Goal: Task Accomplishment & Management: Manage account settings

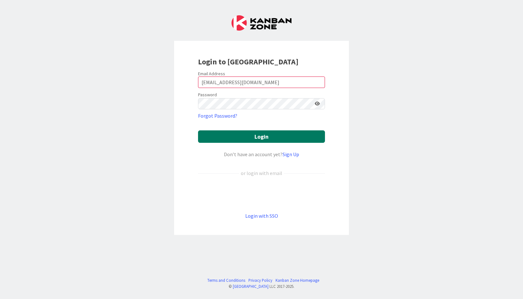
click at [248, 137] on button "Login" at bounding box center [261, 136] width 127 height 12
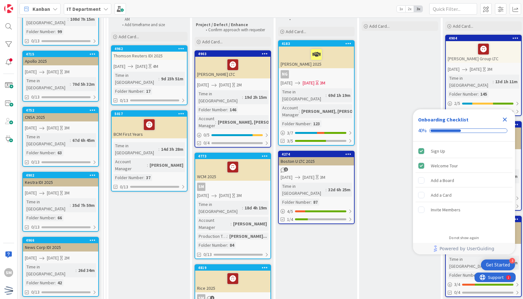
scroll to position [99, 0]
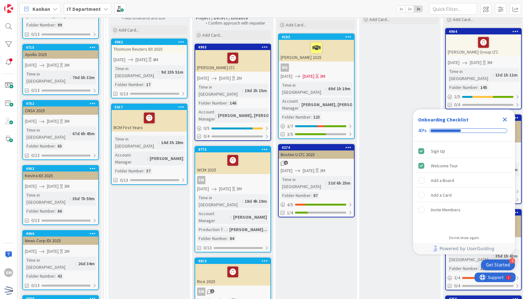
click at [260, 157] on div "WCM 2025" at bounding box center [232, 164] width 75 height 22
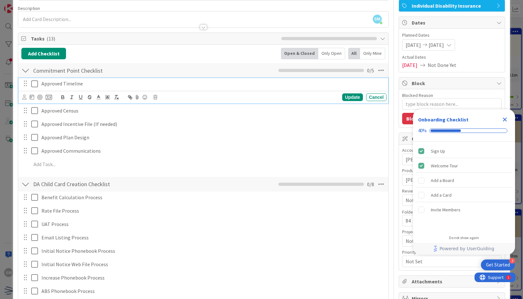
click at [33, 84] on icon at bounding box center [34, 84] width 7 height 8
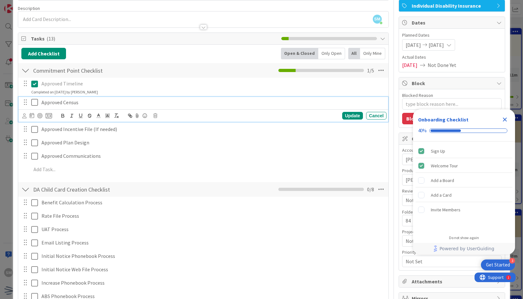
click at [34, 100] on icon at bounding box center [34, 103] width 7 height 8
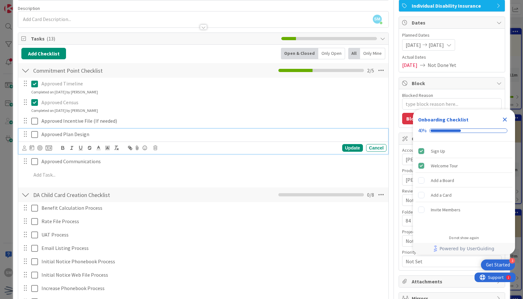
click at [33, 134] on icon at bounding box center [34, 135] width 7 height 8
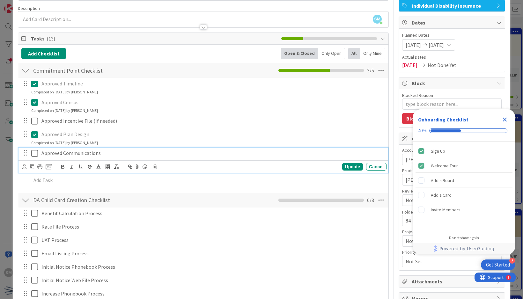
click at [35, 156] on button at bounding box center [35, 153] width 8 height 10
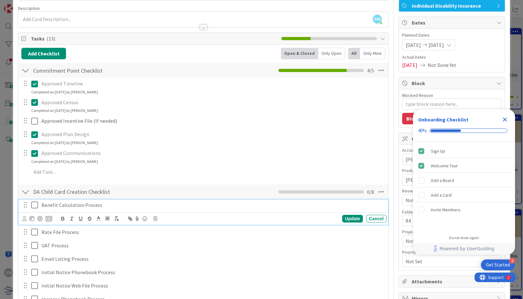
click at [127, 206] on p "Benefit Calculation Process" at bounding box center [212, 205] width 343 height 7
click at [50, 216] on icon at bounding box center [49, 219] width 6 height 6
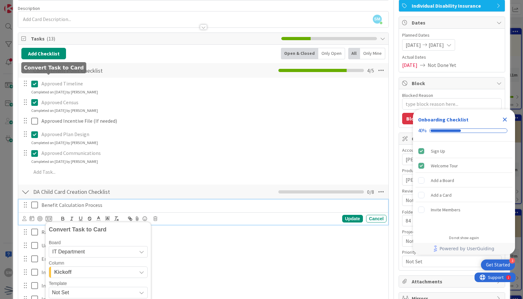
scroll to position [186, 0]
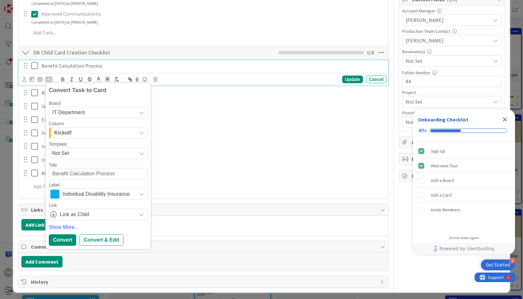
click at [86, 149] on span "Not Set" at bounding box center [92, 153] width 80 height 8
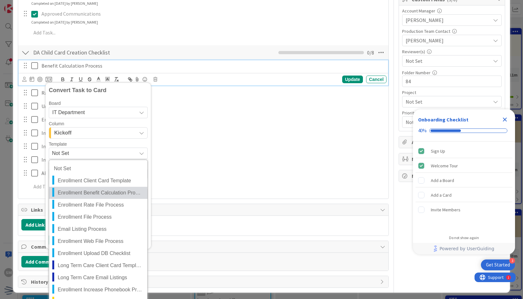
click at [109, 195] on span "Enrollment Benefit Calculation Process" at bounding box center [100, 193] width 85 height 8
type textarea "x"
type textarea "Enrollment Benefit Calculation Process"
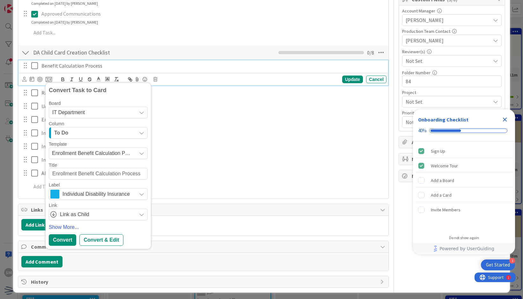
click at [52, 175] on textarea "Enrollment Benefit Calculation Process" at bounding box center [98, 173] width 99 height 11
type textarea "x"
type textarea "WEnrollment Benefit Calculation Process"
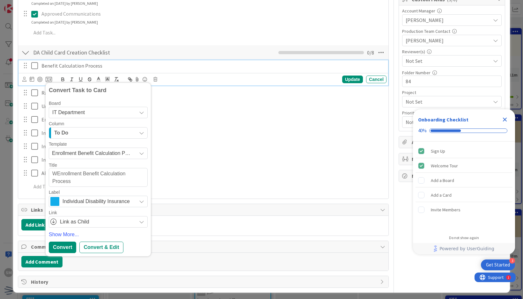
type textarea "x"
type textarea "WCMEnrollment Benefit Calculation Process"
type textarea "x"
type textarea "WCM Enrollment Benefit Calculation Process"
click at [119, 243] on div "Convert & Edit" at bounding box center [101, 247] width 44 height 11
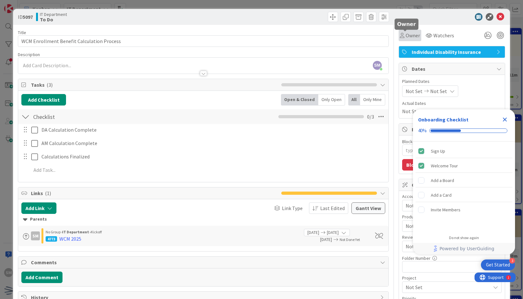
click at [406, 33] on span "Owner" at bounding box center [413, 36] width 14 height 8
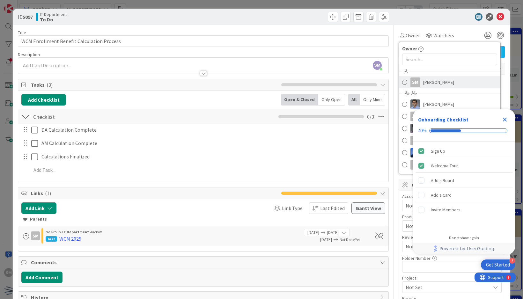
click at [424, 81] on span "[PERSON_NAME]" at bounding box center [438, 83] width 31 height 10
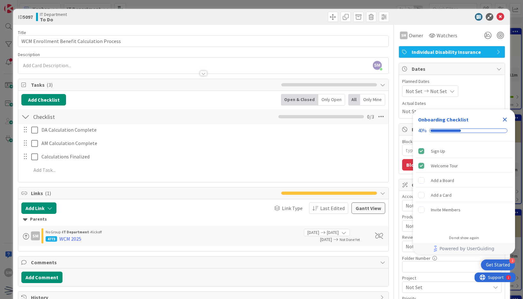
click at [505, 118] on icon "Close Checklist" at bounding box center [505, 120] width 8 height 8
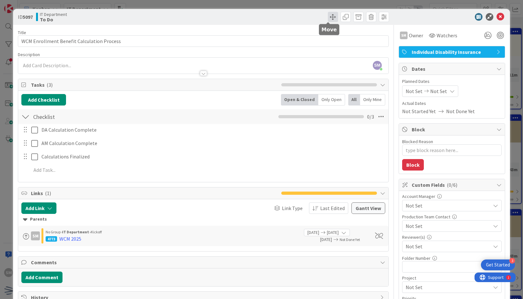
click at [328, 19] on span at bounding box center [333, 17] width 10 height 10
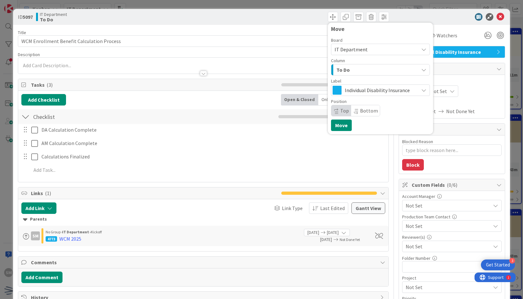
click at [345, 71] on div "To Do" at bounding box center [377, 70] width 84 height 10
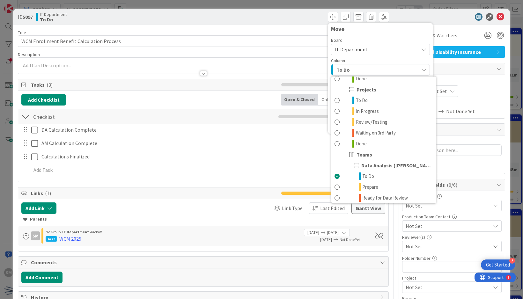
scroll to position [178, 0]
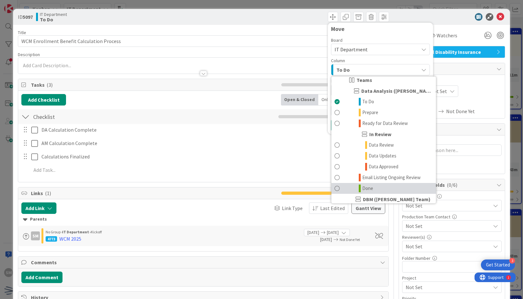
click at [366, 187] on span "Done" at bounding box center [367, 189] width 11 height 8
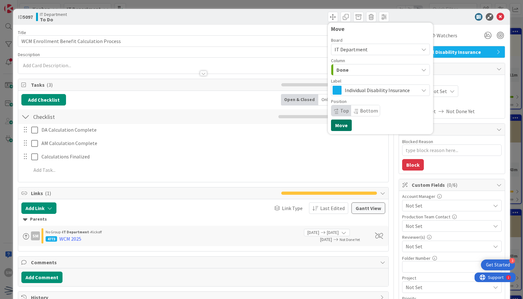
click at [335, 125] on button "Move" at bounding box center [341, 125] width 21 height 11
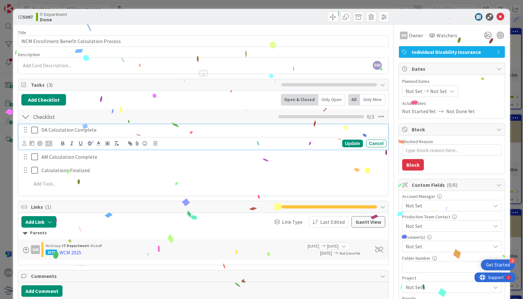
click at [34, 132] on icon at bounding box center [34, 130] width 7 height 8
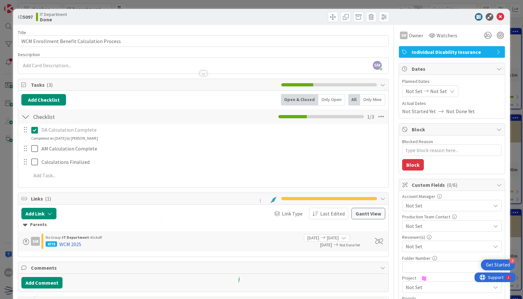
click at [36, 154] on div "AM Calculation Complete Update Cancel" at bounding box center [204, 148] width 370 height 11
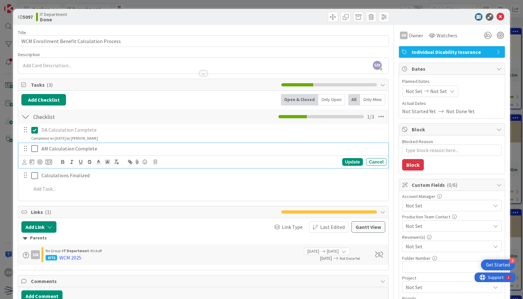
click at [35, 153] on button at bounding box center [35, 149] width 8 height 10
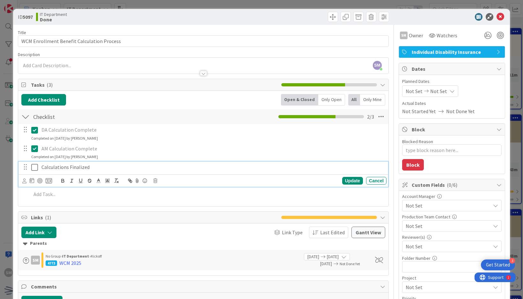
click at [34, 169] on icon at bounding box center [34, 168] width 7 height 8
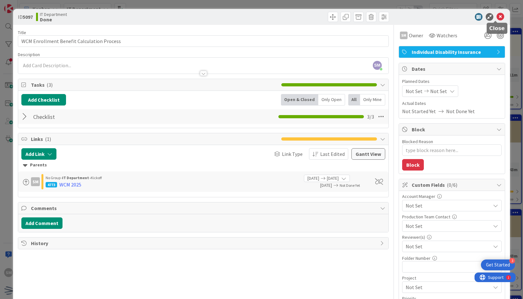
click at [499, 15] on icon at bounding box center [501, 17] width 8 height 8
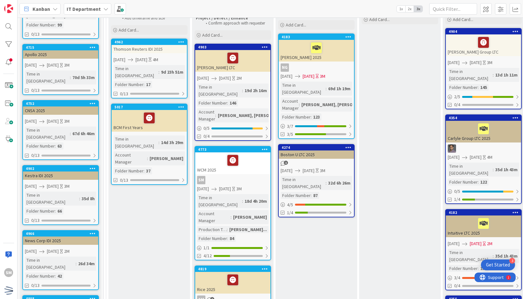
click at [247, 154] on div "WCM 2025" at bounding box center [232, 164] width 75 height 22
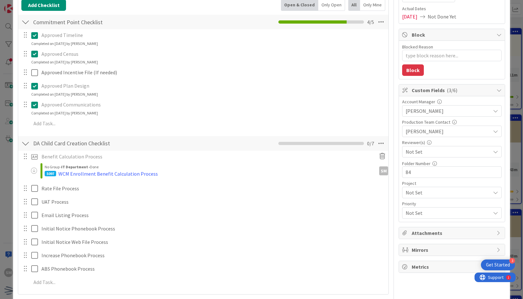
scroll to position [125, 0]
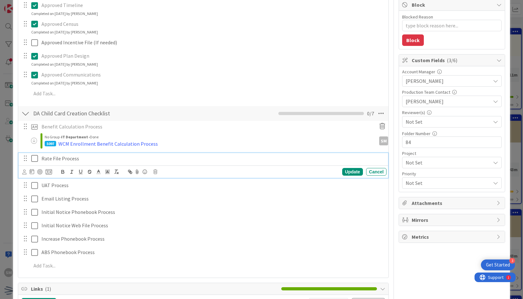
click at [123, 157] on p "Rate File Process" at bounding box center [212, 158] width 343 height 7
click at [49, 171] on icon at bounding box center [49, 172] width 6 height 6
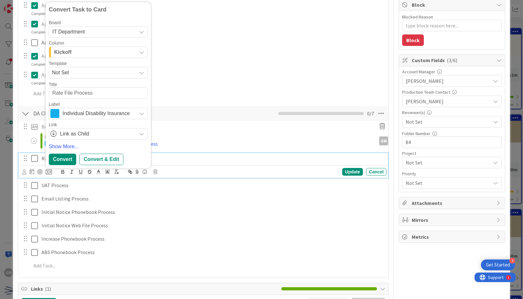
click at [97, 69] on span "Not Set" at bounding box center [92, 73] width 80 height 8
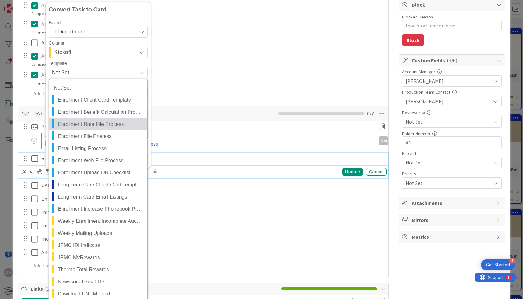
click at [109, 122] on span "Enrollment Rate File Process" at bounding box center [100, 124] width 85 height 8
type textarea "x"
type textarea "Enrollment Rate File Process"
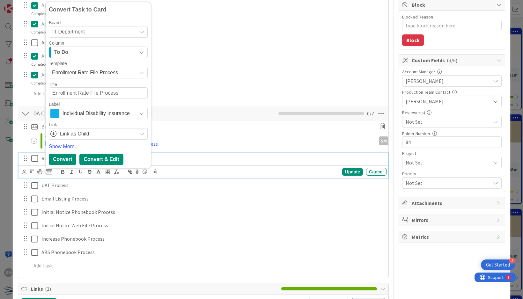
click at [113, 158] on div "Convert & Edit" at bounding box center [101, 159] width 44 height 11
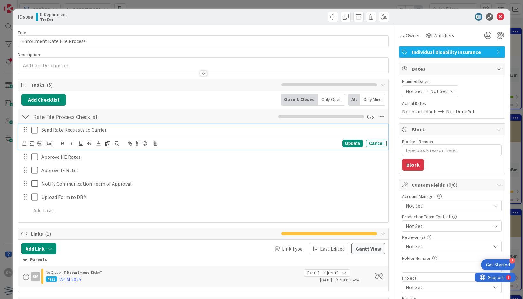
click at [34, 133] on button at bounding box center [35, 130] width 8 height 10
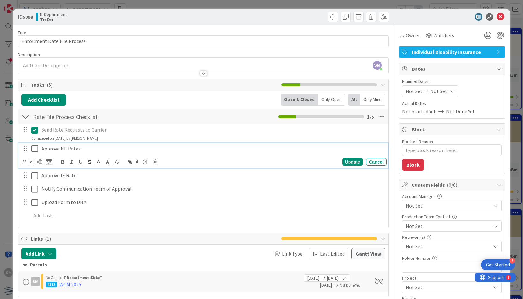
click at [34, 146] on icon at bounding box center [34, 149] width 7 height 8
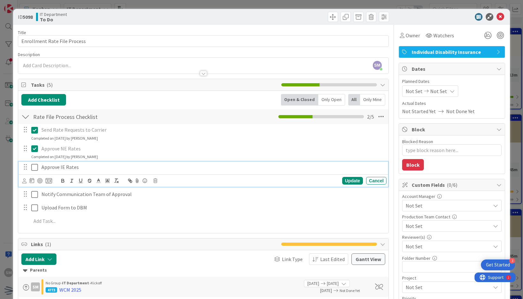
click at [37, 167] on icon at bounding box center [34, 168] width 7 height 8
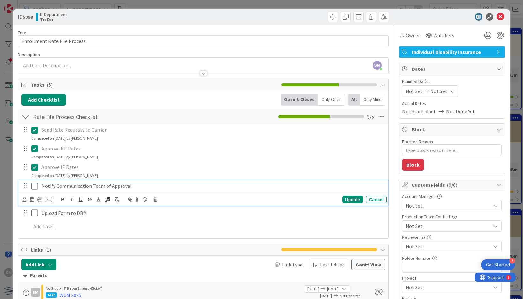
click at [38, 183] on icon at bounding box center [34, 186] width 7 height 8
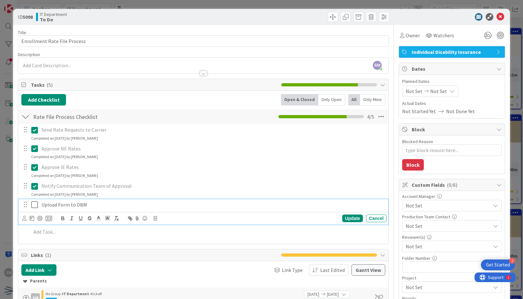
click at [36, 203] on icon at bounding box center [34, 205] width 7 height 8
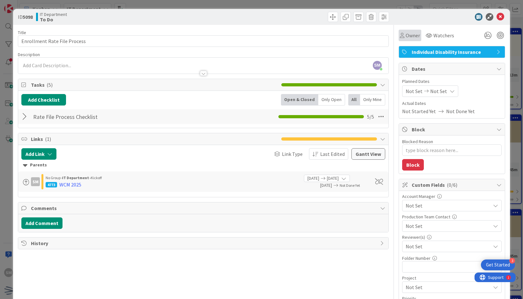
click at [407, 41] on div "Owner" at bounding box center [410, 35] width 23 height 11
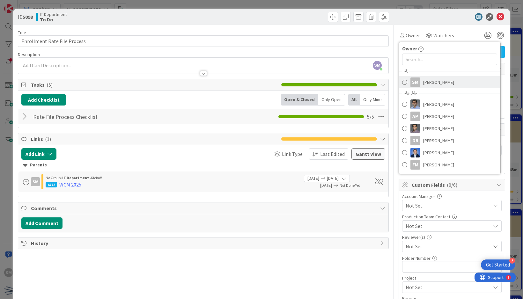
click at [435, 79] on span "[PERSON_NAME]" at bounding box center [438, 83] width 31 height 10
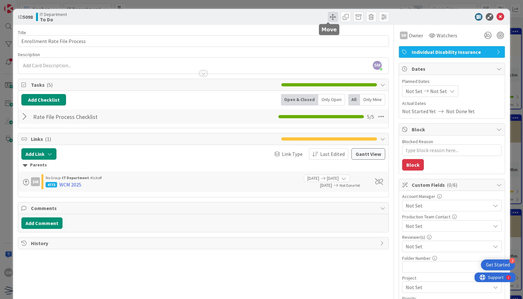
click at [328, 20] on span at bounding box center [333, 17] width 10 height 10
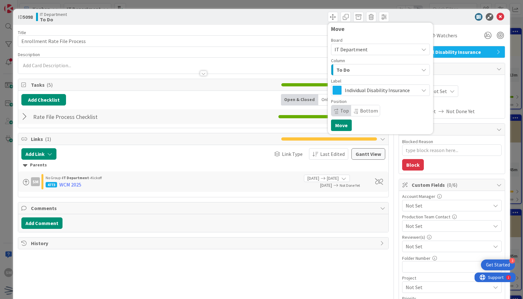
click at [362, 67] on div "To Do" at bounding box center [377, 70] width 84 height 10
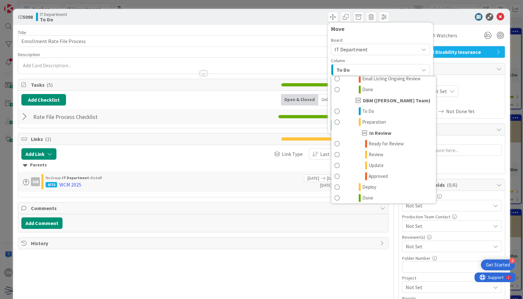
scroll to position [277, 0]
click at [367, 87] on span "Done" at bounding box center [367, 90] width 11 height 8
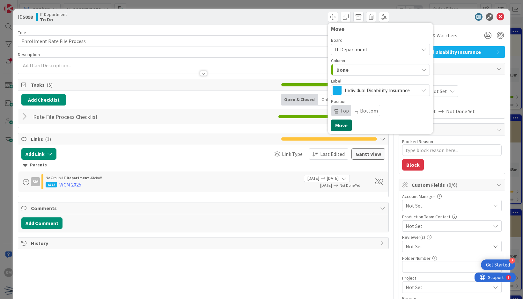
click at [339, 127] on button "Move" at bounding box center [341, 125] width 21 height 11
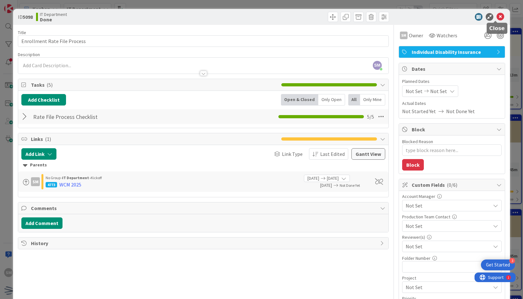
click at [497, 17] on icon at bounding box center [501, 17] width 8 height 8
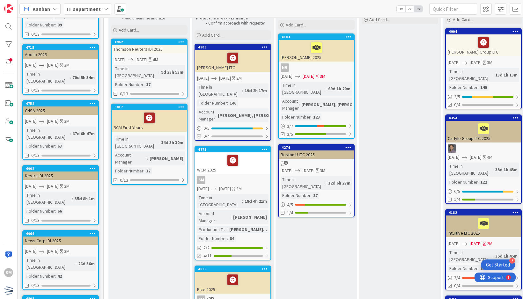
click at [242, 158] on div "WCM 2025" at bounding box center [232, 164] width 75 height 22
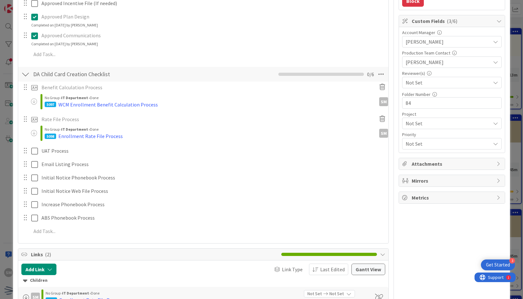
scroll to position [167, 0]
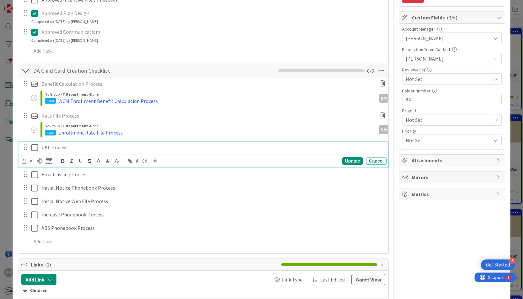
click at [83, 144] on p "UAT Process" at bounding box center [212, 147] width 343 height 7
click at [47, 160] on icon at bounding box center [49, 161] width 6 height 6
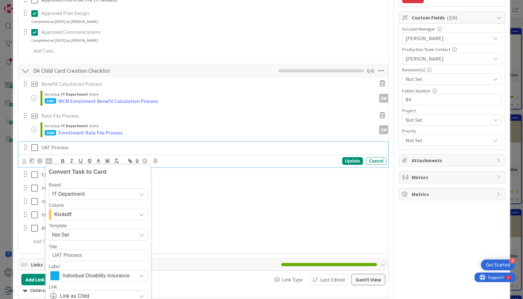
click at [67, 235] on span "Not Set" at bounding box center [92, 235] width 80 height 8
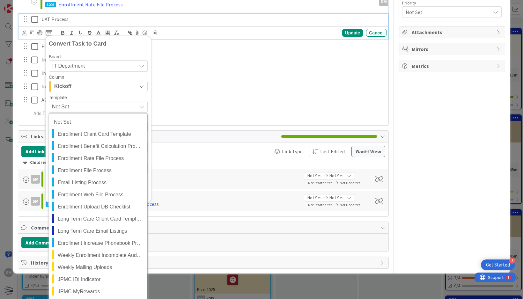
scroll to position [297, 0]
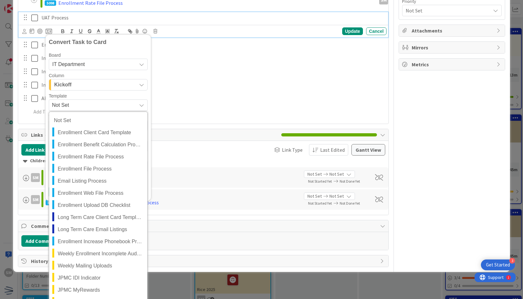
click at [104, 105] on span "Not Set" at bounding box center [92, 105] width 80 height 8
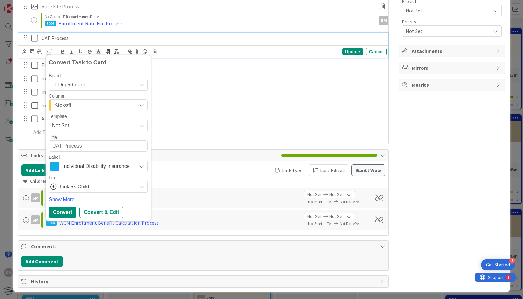
click at [99, 102] on div "Kickoff" at bounding box center [95, 105] width 84 height 10
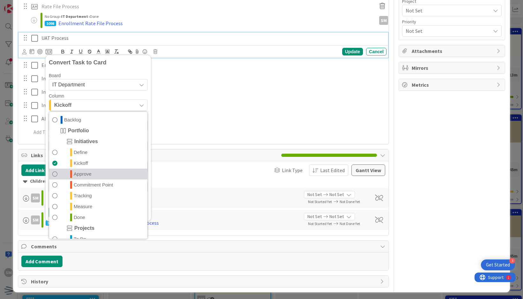
scroll to position [131, 0]
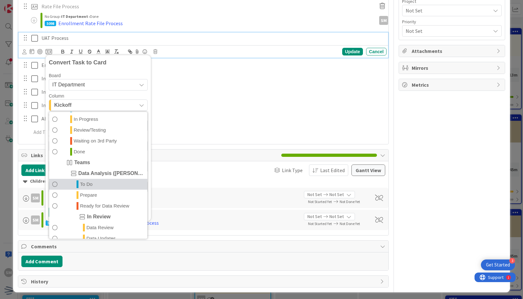
click at [100, 181] on link "To Do" at bounding box center [98, 184] width 98 height 11
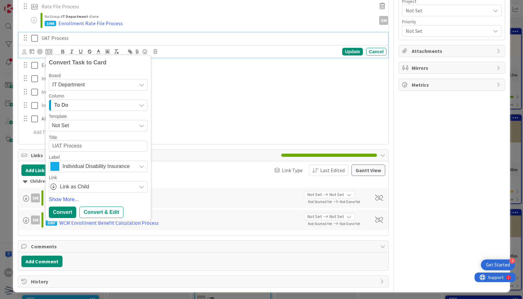
type textarea "x"
type textarea "WUAT Process"
type textarea "x"
type textarea "WCUAT Process"
type textarea "x"
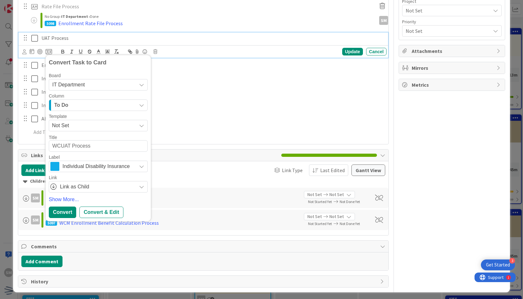
type textarea "WCMUAT Process"
type textarea "x"
type textarea "WCM UAT Process"
click at [124, 109] on div "To Do" at bounding box center [95, 105] width 84 height 10
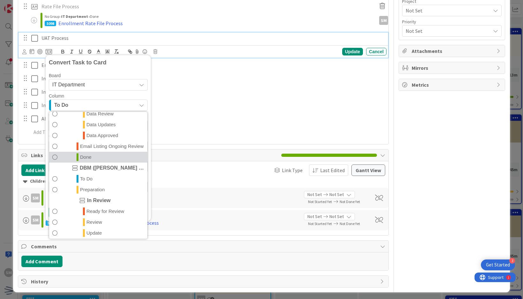
scroll to position [250, 0]
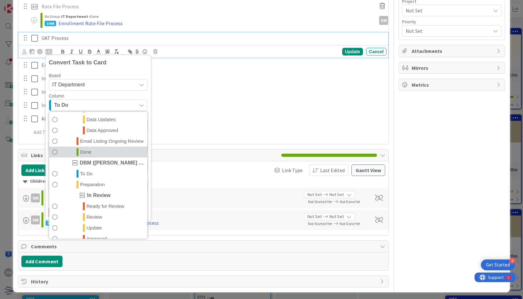
click at [113, 158] on link "Done" at bounding box center [98, 152] width 98 height 11
type textarea "x"
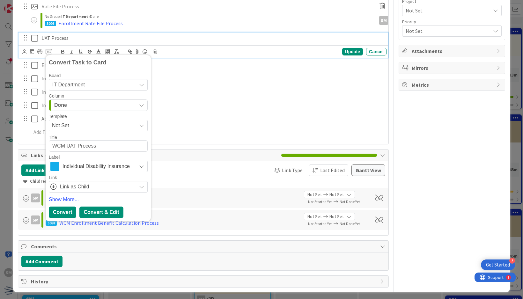
type textarea "WCM UAT Process"
click at [89, 212] on div "Convert & Edit" at bounding box center [101, 212] width 44 height 11
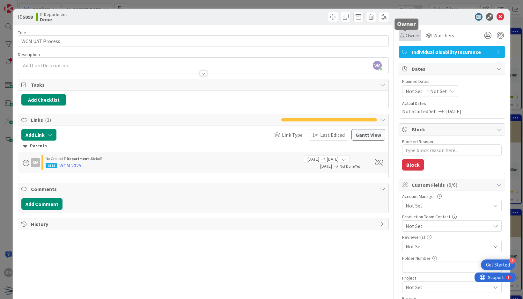
click at [406, 36] on span "Owner" at bounding box center [413, 36] width 14 height 8
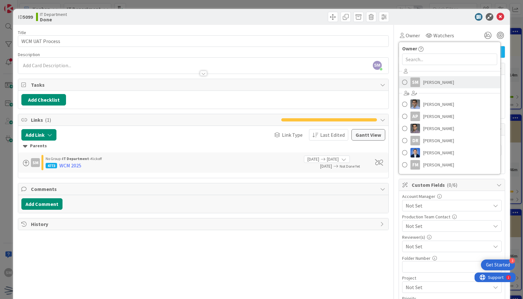
click at [423, 81] on span "[PERSON_NAME]" at bounding box center [438, 83] width 31 height 10
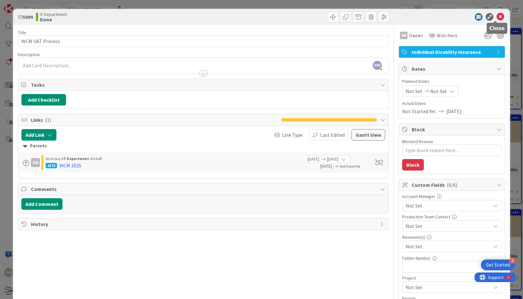
click at [497, 15] on icon at bounding box center [501, 17] width 8 height 8
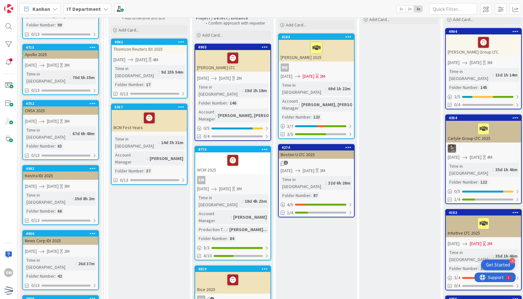
click at [235, 176] on div "SM" at bounding box center [232, 180] width 75 height 8
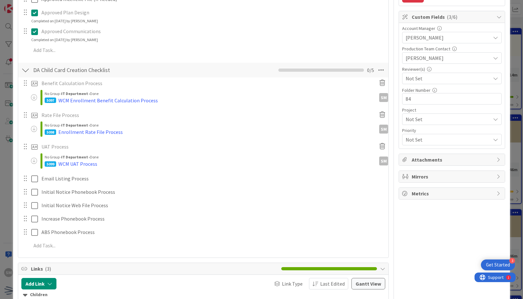
scroll to position [189, 0]
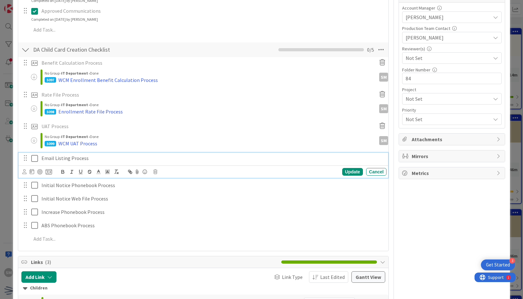
click at [97, 160] on p "Email Listing Process" at bounding box center [212, 158] width 343 height 7
click at [47, 171] on icon at bounding box center [49, 172] width 6 height 6
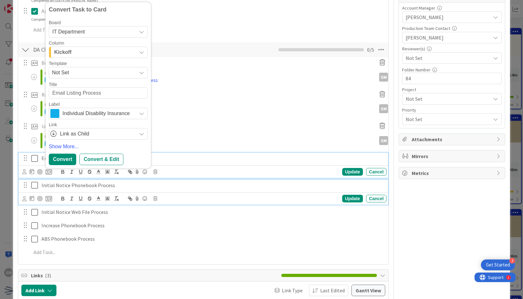
click at [124, 188] on div "Initial Notice Phonebook Process" at bounding box center [213, 185] width 348 height 11
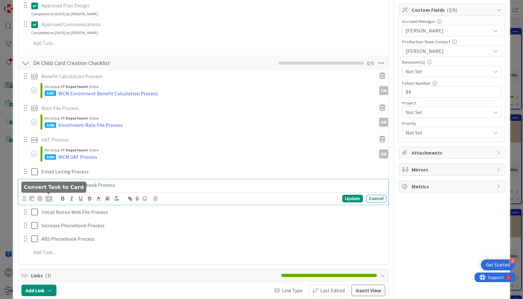
click at [50, 197] on icon at bounding box center [49, 199] width 6 height 6
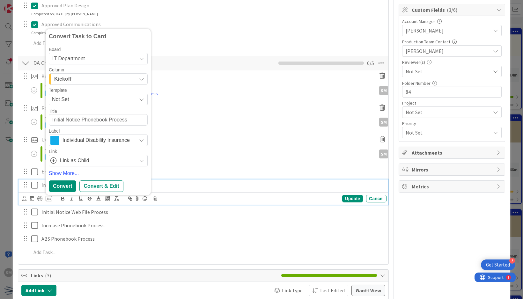
click at [77, 99] on span "Not Set" at bounding box center [92, 99] width 80 height 8
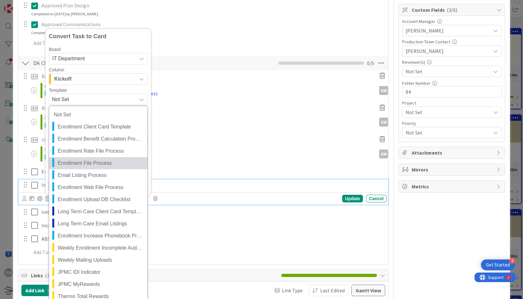
click at [84, 161] on span "Enrollment File Process" at bounding box center [100, 163] width 85 height 8
type textarea "x"
type textarea "Enrollment File Process"
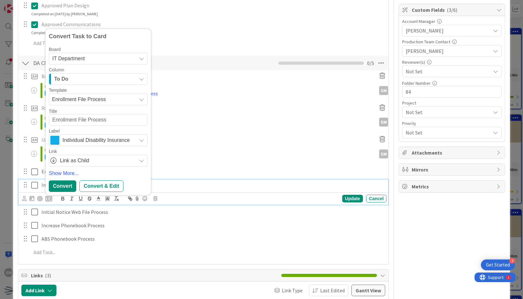
click at [51, 119] on textarea "Enrollment File Process" at bounding box center [98, 119] width 99 height 11
type textarea "x"
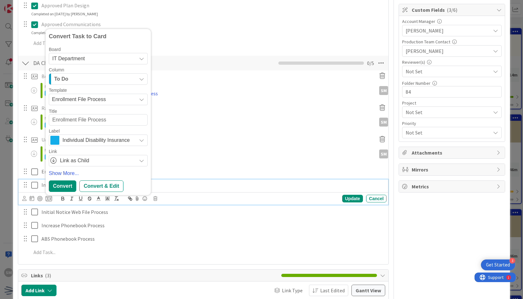
type textarea "SFile Process"
type textarea "x"
type textarea "File Process"
type textarea "x"
type textarea "WFile Process"
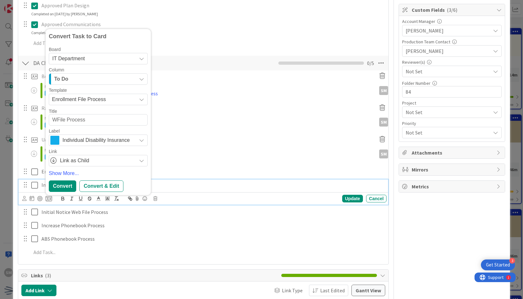
type textarea "x"
type textarea "WCFile Process"
type textarea "x"
type textarea "WCMFile Process"
type textarea "x"
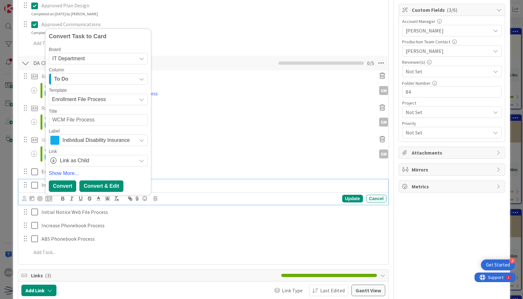
type textarea "WCM File Process"
click at [96, 186] on div "Convert & Edit" at bounding box center [101, 186] width 44 height 11
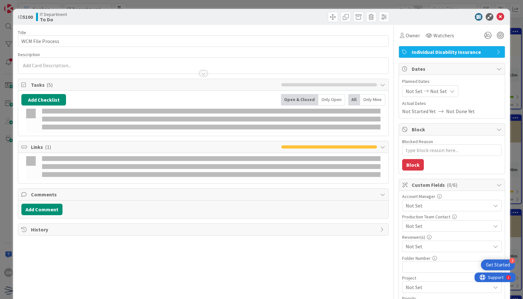
type textarea "x"
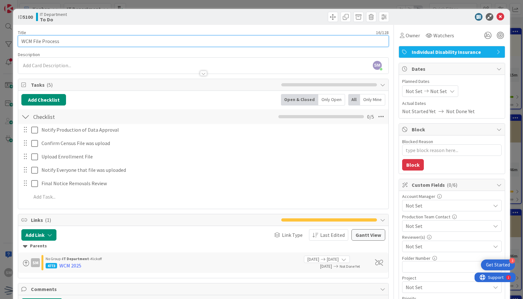
click at [30, 41] on input "WCM File Process" at bounding box center [203, 40] width 371 height 11
type input "WCM Enrollment File Process"
type textarea "x"
type input "WCM Enrollment File Process"
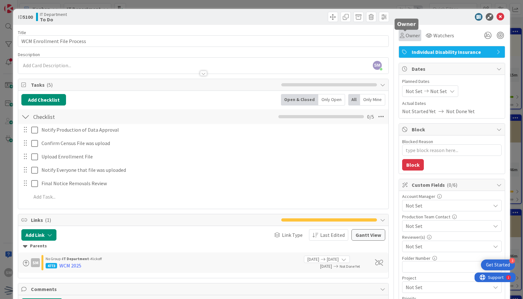
click at [406, 33] on span "Owner" at bounding box center [413, 36] width 14 height 8
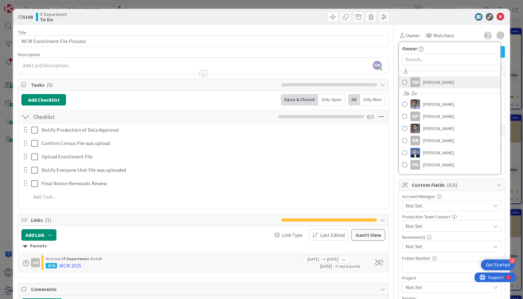
click at [427, 85] on span "[PERSON_NAME]" at bounding box center [438, 83] width 31 height 10
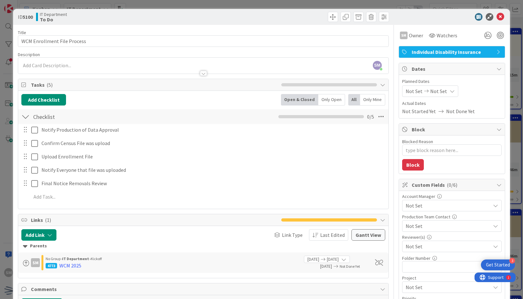
click at [421, 247] on span "Not Set" at bounding box center [448, 247] width 85 height 8
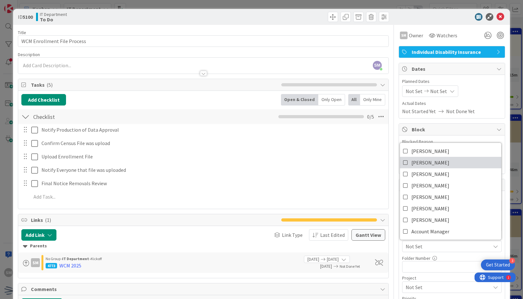
click at [412, 162] on span "[PERSON_NAME]" at bounding box center [431, 163] width 38 height 10
click at [389, 41] on div "Title 27 / 128 WCM Enrollment File Process Description SM [PERSON_NAME] just jo…" at bounding box center [261, 196] width 487 height 343
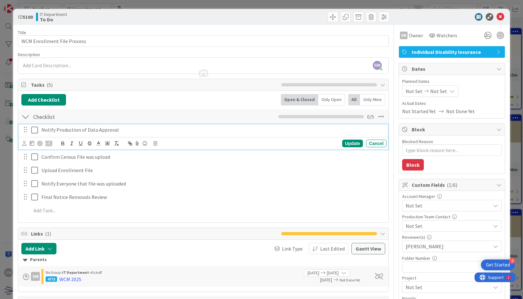
click at [36, 130] on icon at bounding box center [34, 130] width 7 height 8
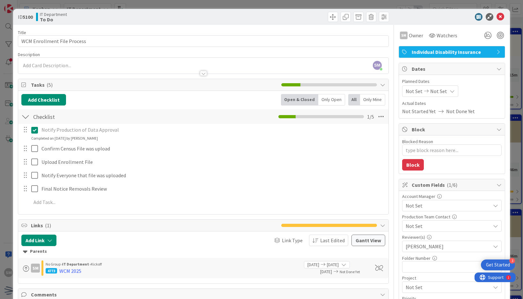
click at [36, 132] on icon at bounding box center [34, 130] width 7 height 8
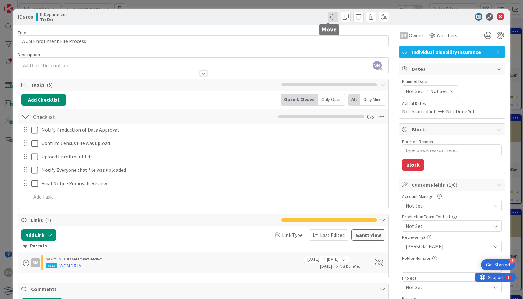
click at [331, 18] on span at bounding box center [333, 17] width 10 height 10
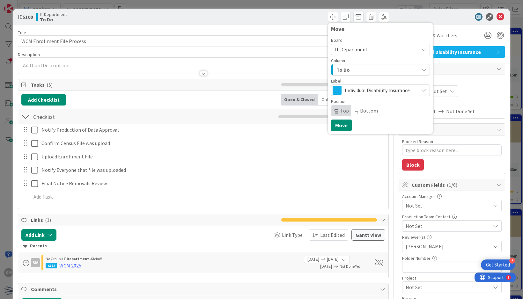
click at [373, 66] on div "To Do" at bounding box center [377, 70] width 84 height 10
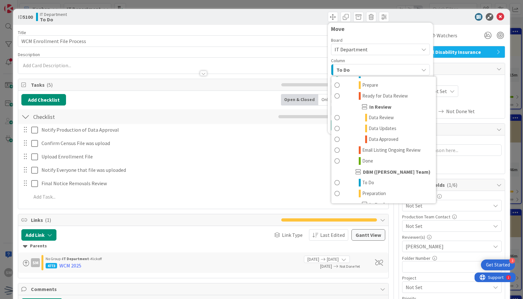
scroll to position [208, 0]
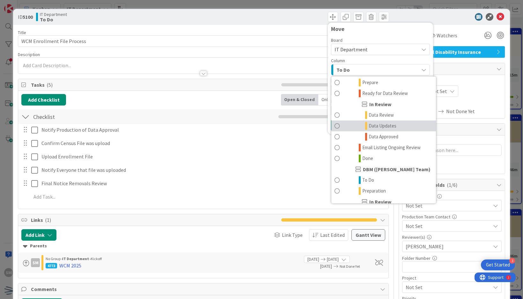
click at [376, 127] on span "Data Updates" at bounding box center [383, 126] width 28 height 8
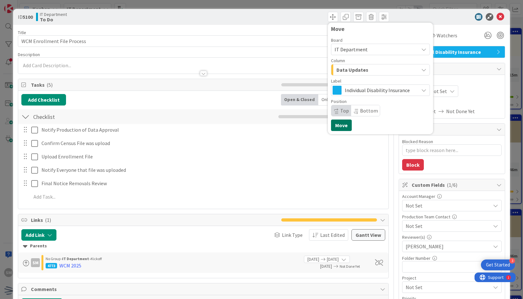
click at [335, 123] on button "Move" at bounding box center [341, 125] width 21 height 11
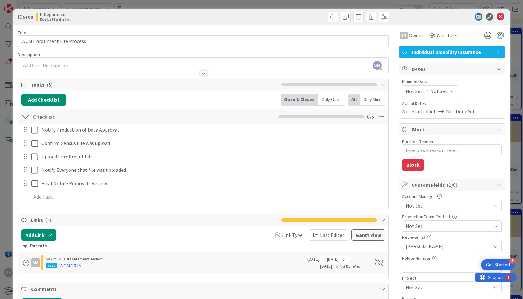
type textarea "x"
click at [498, 16] on icon at bounding box center [501, 17] width 8 height 8
